Goal: Task Accomplishment & Management: Complete application form

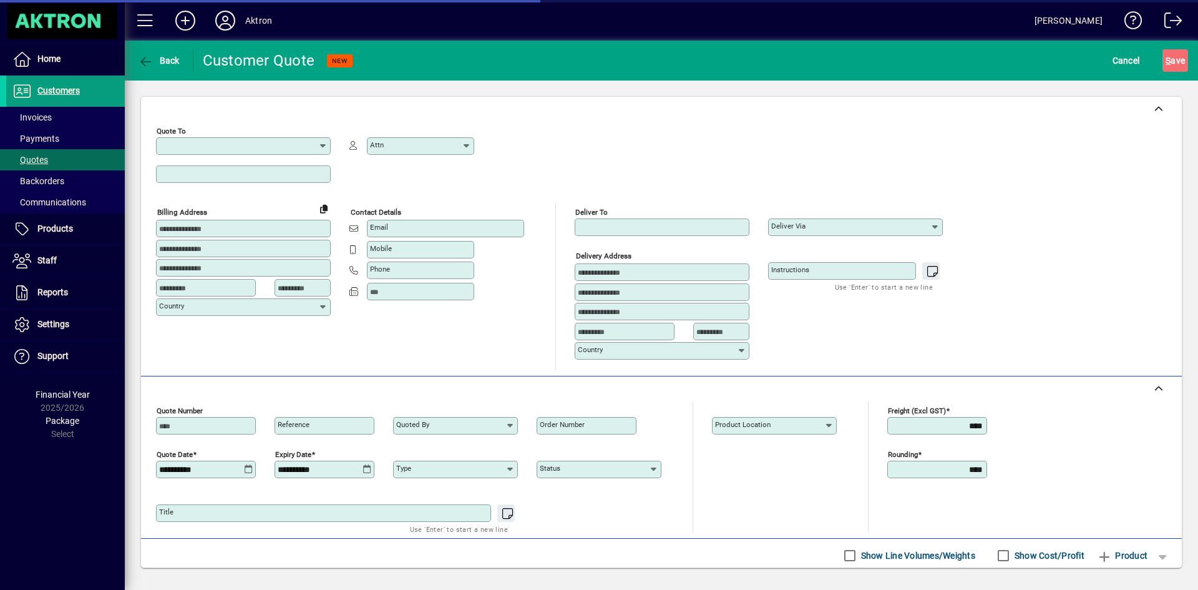
type input "*********"
type input "******"
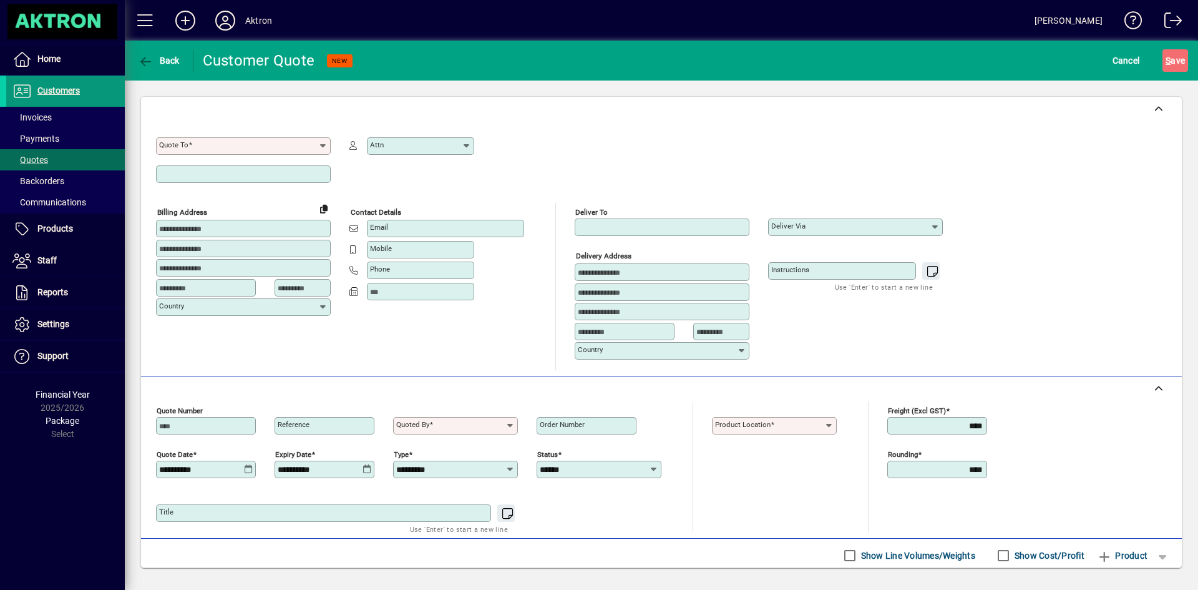
click at [67, 95] on span "Customers" at bounding box center [58, 90] width 42 height 10
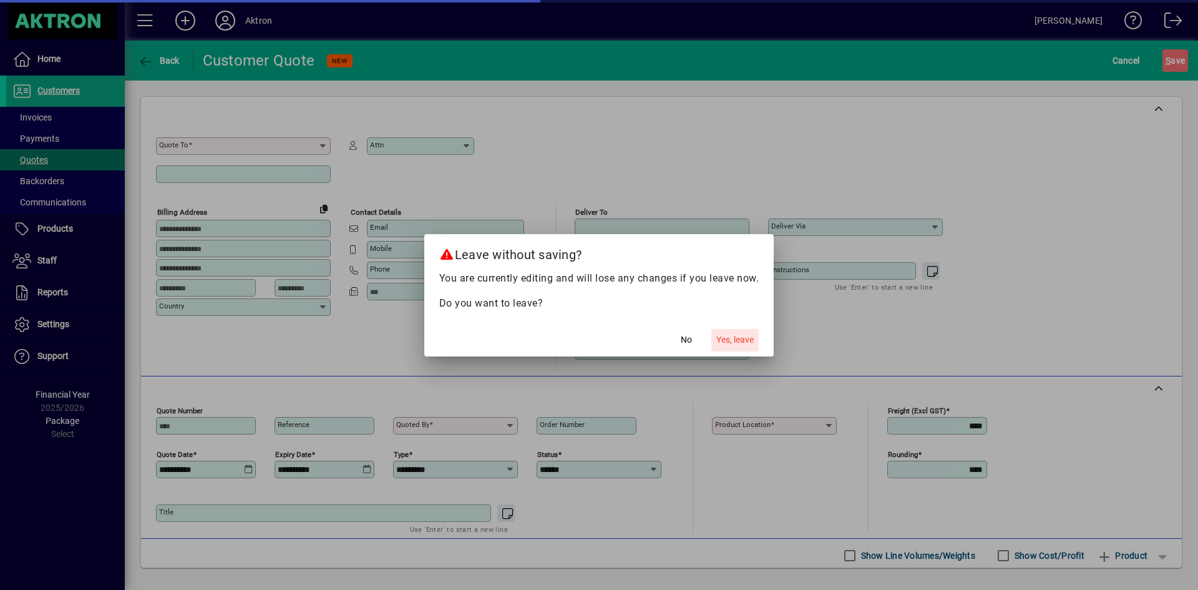
click at [737, 335] on span "Yes, leave" at bounding box center [734, 339] width 37 height 13
